Goal: Book appointment/travel/reservation

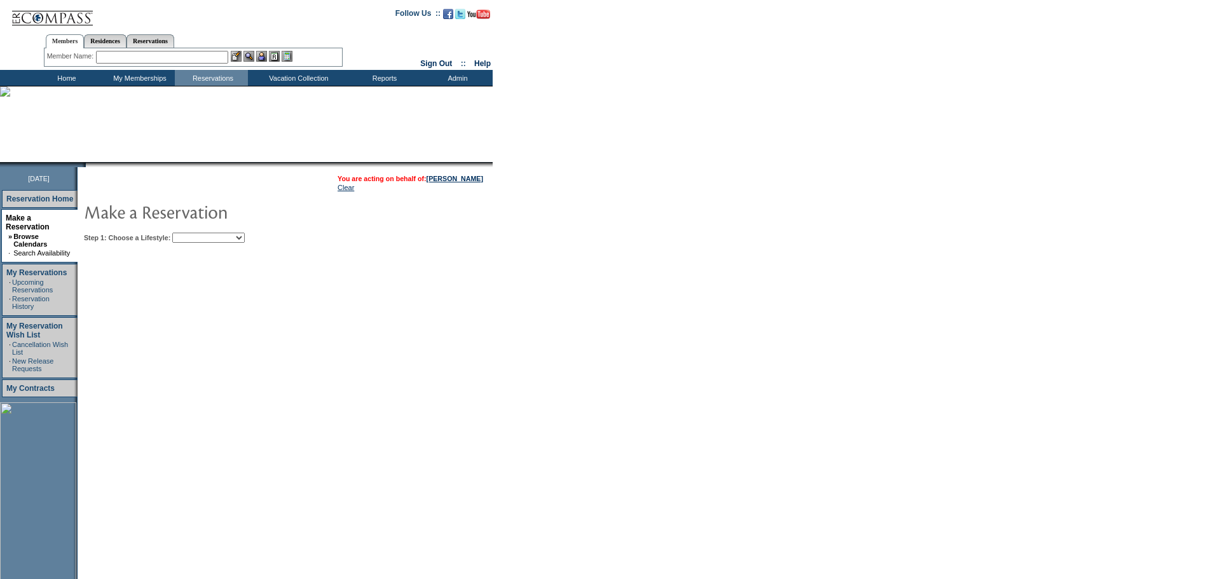
click at [230, 237] on select "Beach Leisure Metropolitan Mountain OIAL for Adventure OIAL for Couples OIAL fo…" at bounding box center [208, 238] width 72 height 10
select select "Mountain"
click at [194, 234] on select "Beach Leisure Metropolitan Mountain OIAL for Adventure OIAL for Couples OIAL fo…" at bounding box center [208, 238] width 72 height 10
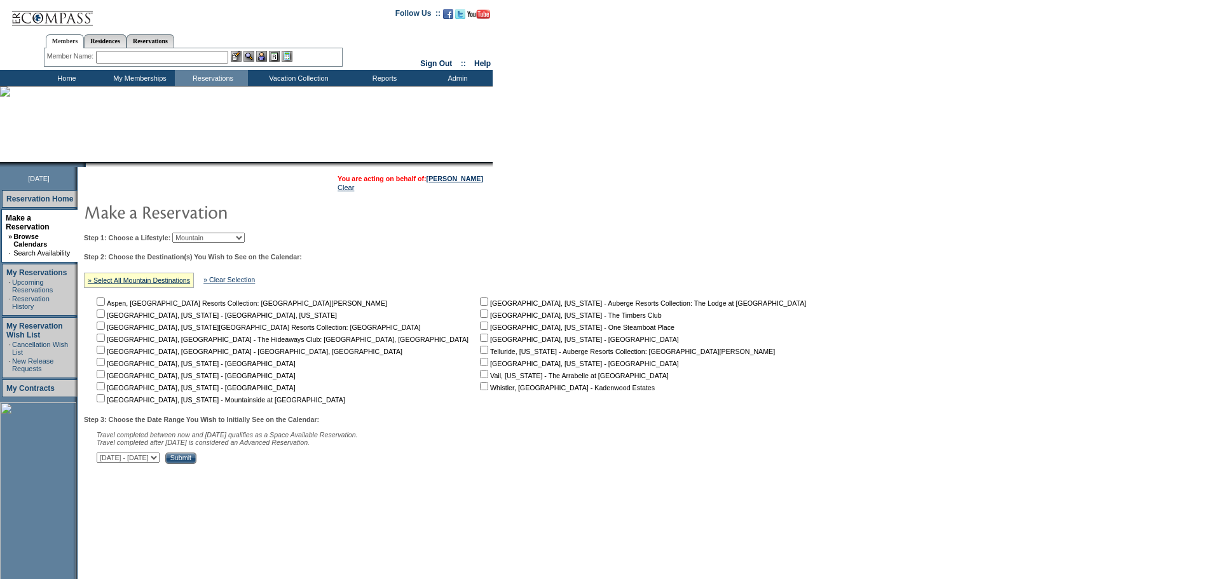
click at [480, 378] on input "checkbox" at bounding box center [484, 374] width 8 height 8
checkbox input "true"
click at [105, 314] on input "checkbox" at bounding box center [101, 314] width 8 height 8
checkbox input "true"
click at [160, 462] on select "[DATE] - [DATE] [DATE] - [DATE] [DATE] - [DATE] [DATE] - [DATE] [DATE] - [DATE]…" at bounding box center [128, 458] width 63 height 10
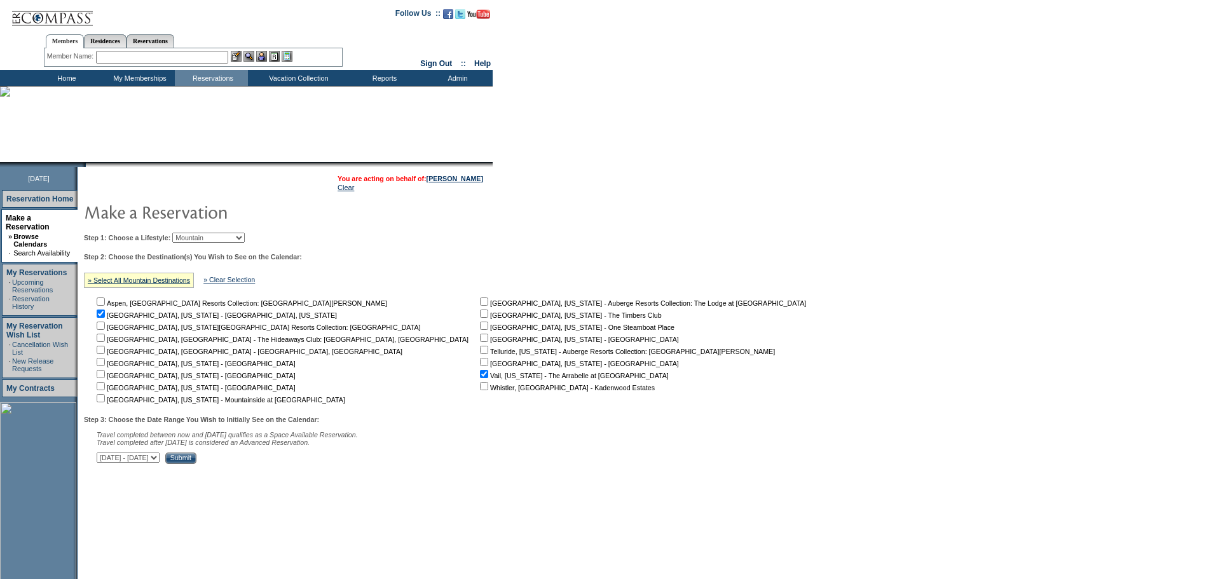
select select "[DATE]|[DATE]"
click at [104, 459] on select "[DATE] - [DATE] [DATE] - [DATE] [DATE] - [DATE] [DATE] - [DATE] [DATE] - [DATE]…" at bounding box center [128, 458] width 63 height 10
click at [197, 464] on input "Submit" at bounding box center [180, 458] width 31 height 11
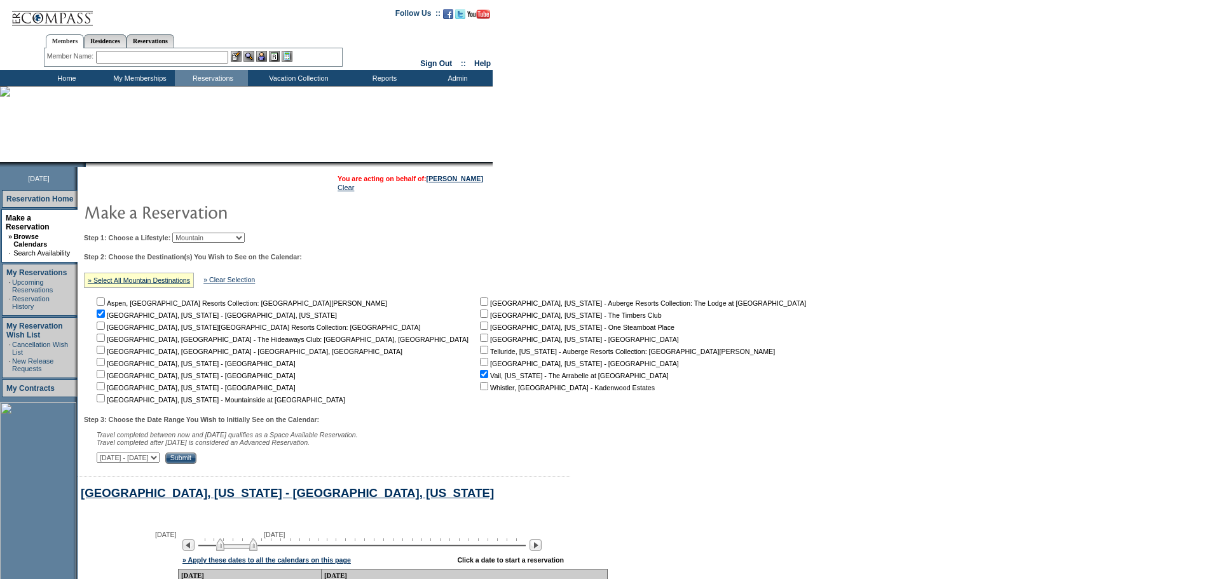
click at [63, 81] on td "Home" at bounding box center [65, 78] width 73 height 16
